Goal: Information Seeking & Learning: Learn about a topic

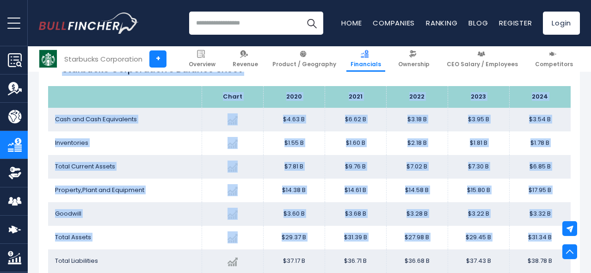
scroll to position [828, 0]
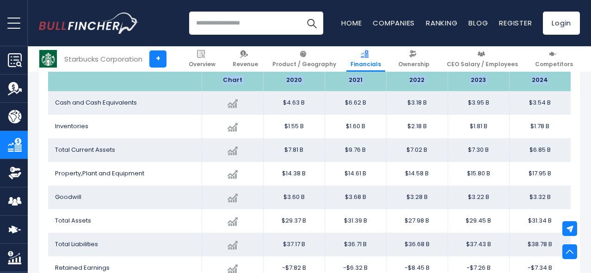
drag, startPoint x: 52, startPoint y: 130, endPoint x: 163, endPoint y: 93, distance: 117.5
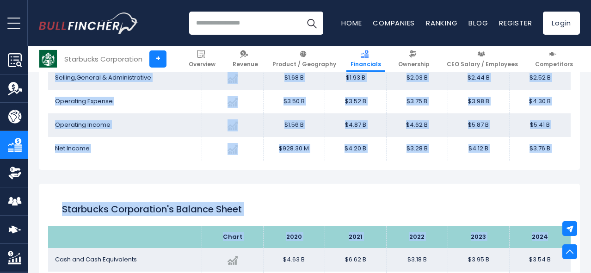
scroll to position [671, 0]
click at [336, 87] on td "$1.93 B" at bounding box center [355, 79] width 61 height 24
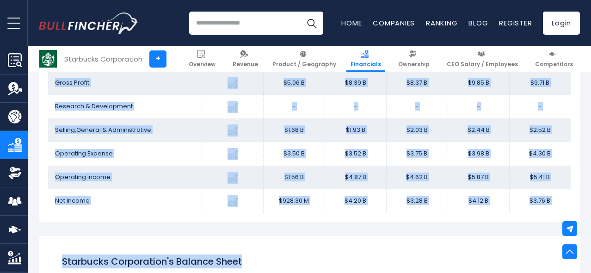
scroll to position [621, 0]
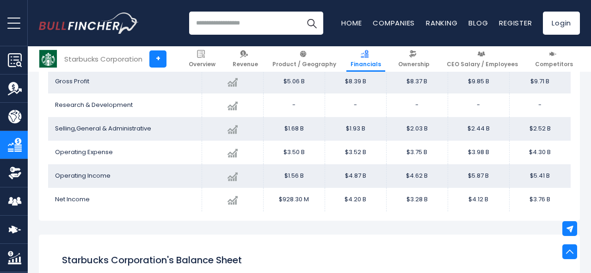
drag, startPoint x: 70, startPoint y: 84, endPoint x: 503, endPoint y: 212, distance: 451.2
click at [503, 212] on div "Starbucks Corporation's Income Statement Chart ​" at bounding box center [309, 89] width 541 height 262
copy table
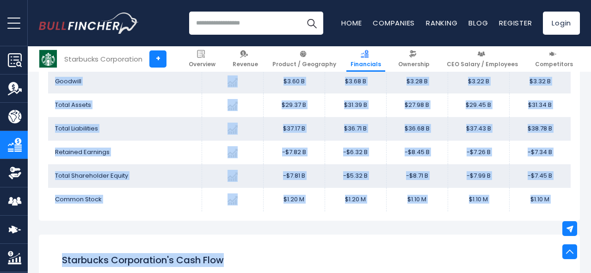
scroll to position [953, 0]
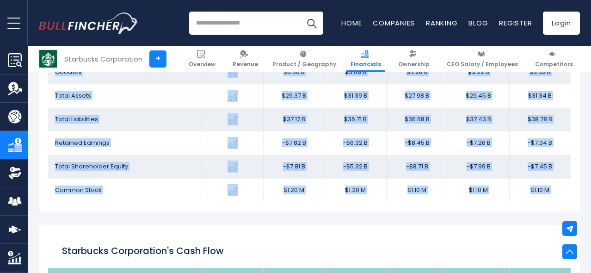
drag, startPoint x: 70, startPoint y: 84, endPoint x: 212, endPoint y: 214, distance: 192.7
copy div "Chart 2020 2021 2022 2023 2024 Cash and Cash Equivalents Created with Highchart…"
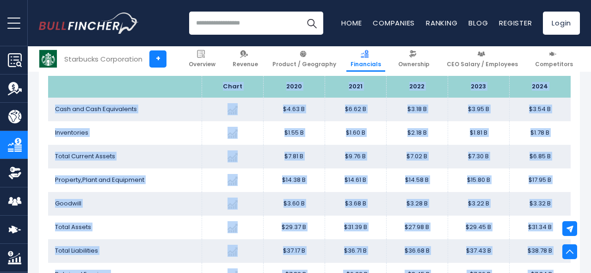
scroll to position [804, 0]
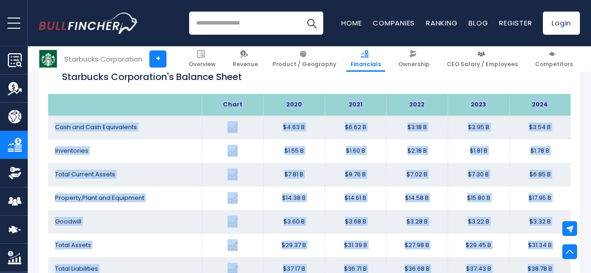
click at [523, 133] on td "$3.54 B" at bounding box center [539, 128] width 61 height 24
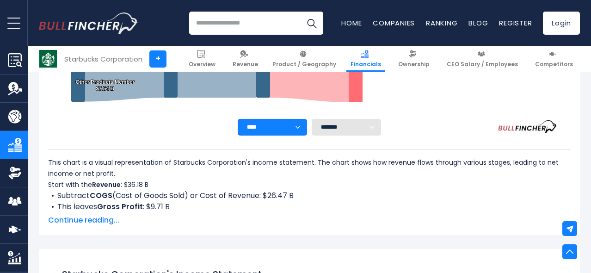
scroll to position [0, 0]
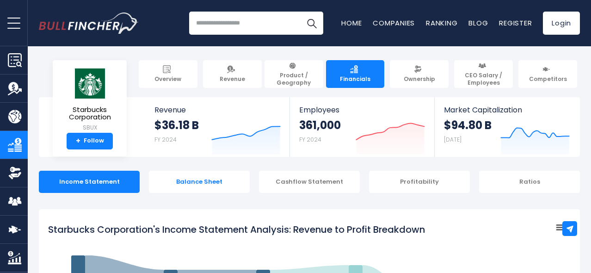
click at [186, 186] on div "Balance Sheet" at bounding box center [199, 182] width 101 height 22
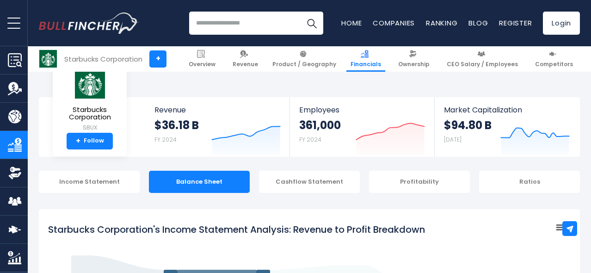
scroll to position [777, 0]
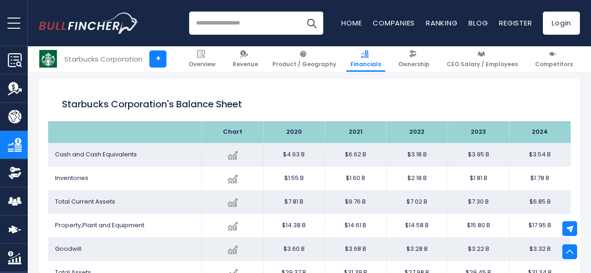
click at [488, 153] on td "$3.95 B" at bounding box center [477, 155] width 61 height 24
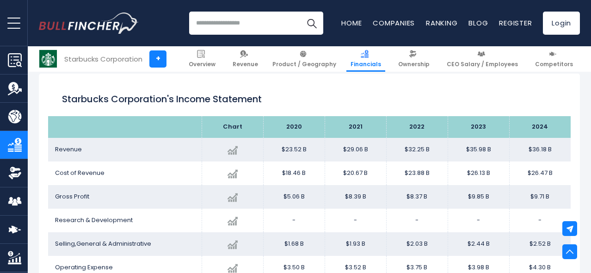
scroll to position [505, 0]
